Goal: Task Accomplishment & Management: Use online tool/utility

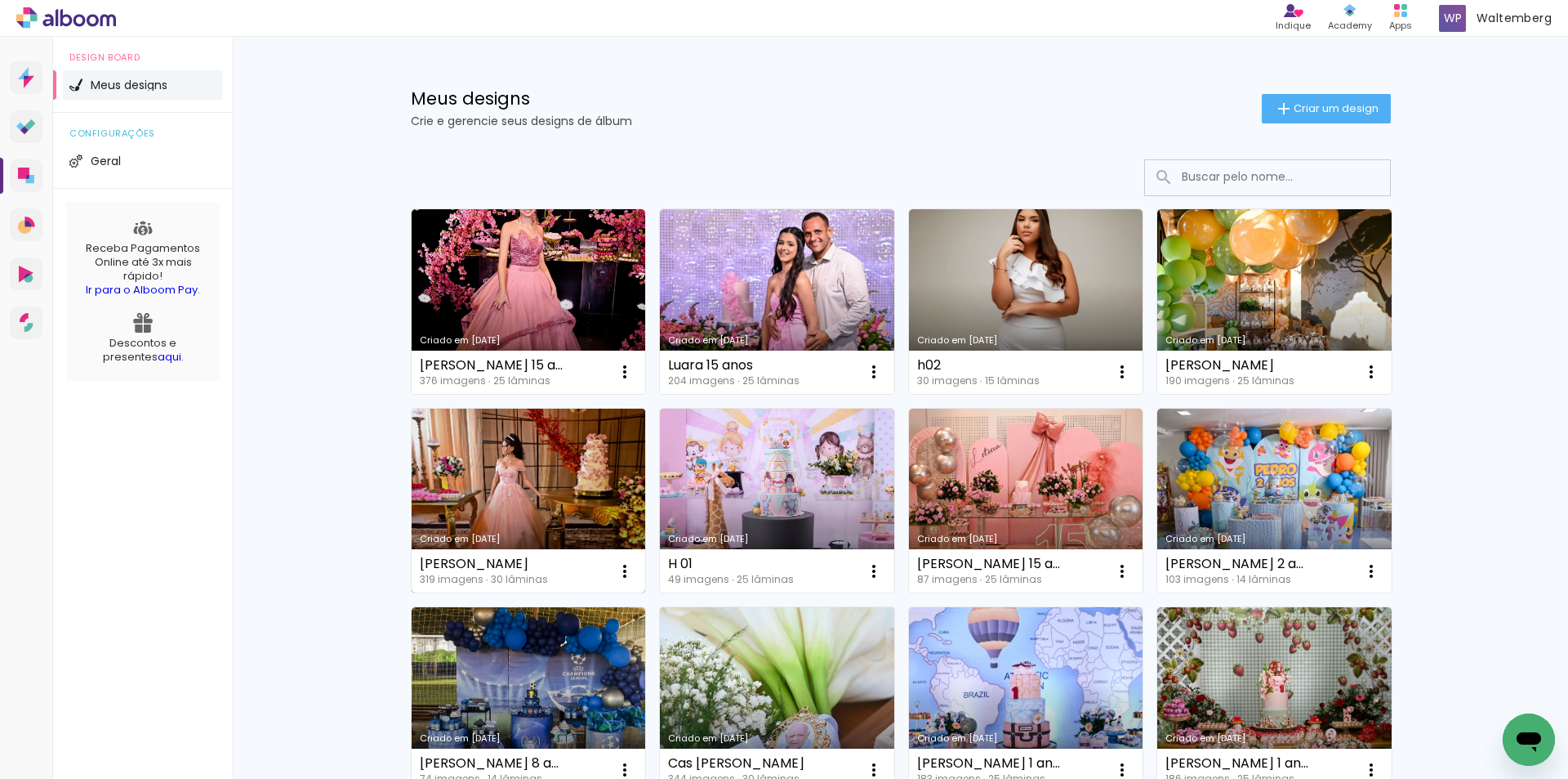
click at [563, 442] on link "Criado em [DATE]" at bounding box center [529, 501] width 235 height 185
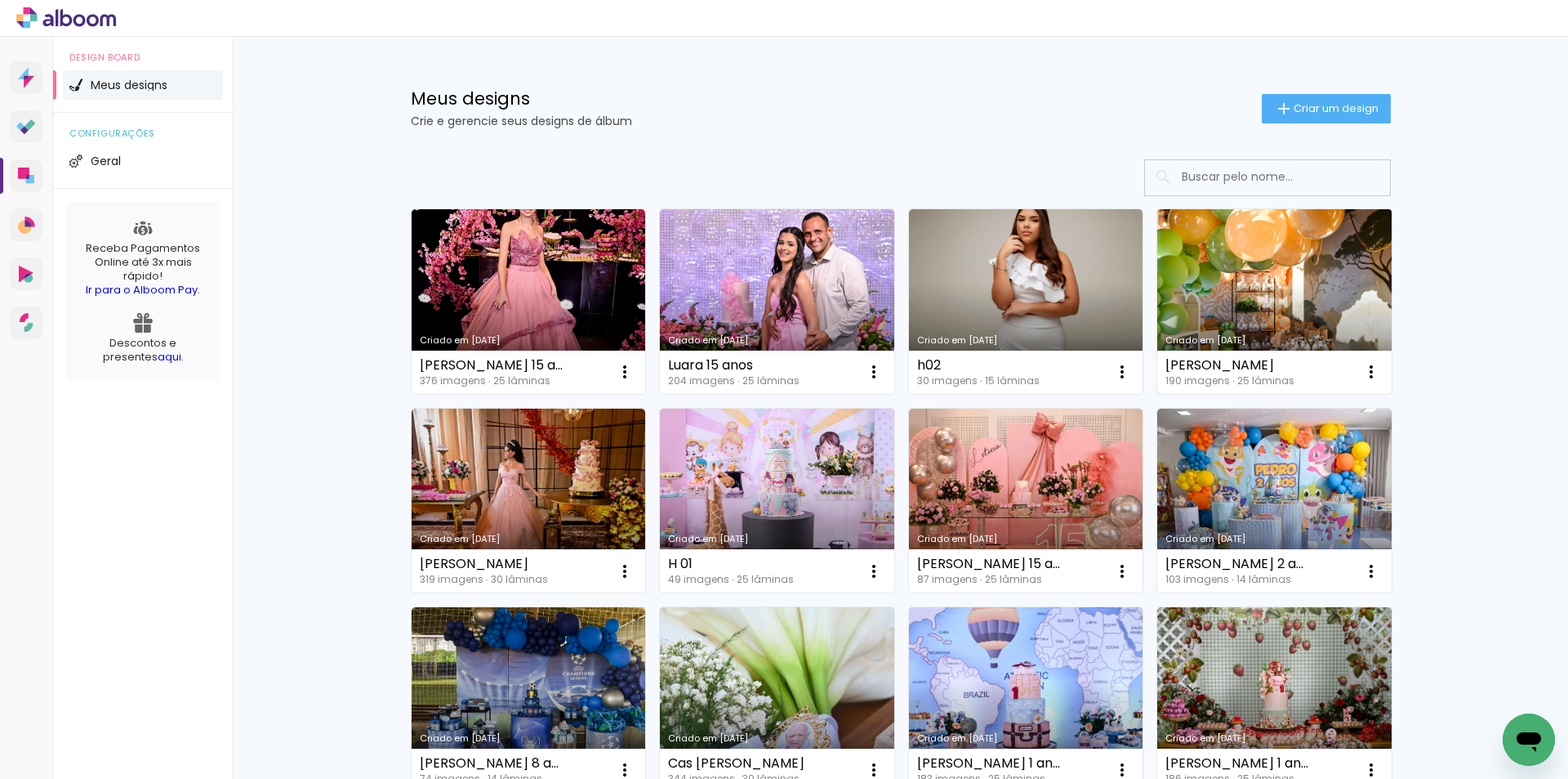
click at [1201, 274] on link "Criado em [DATE]" at bounding box center [1275, 301] width 235 height 185
